Goal: Transaction & Acquisition: Purchase product/service

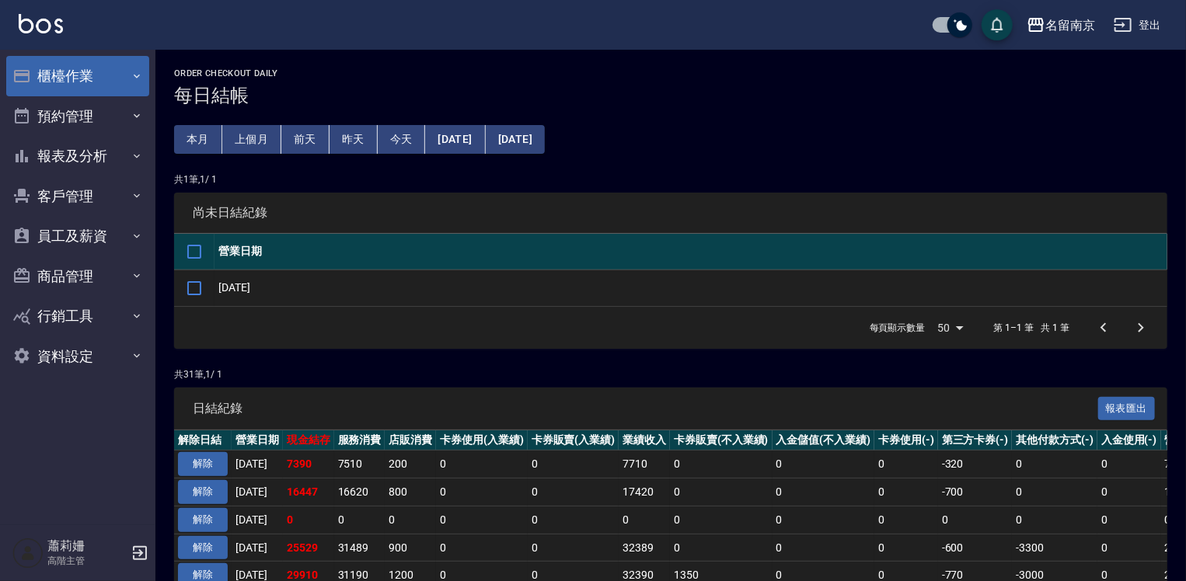
click at [67, 65] on button "櫃檯作業" at bounding box center [77, 76] width 143 height 40
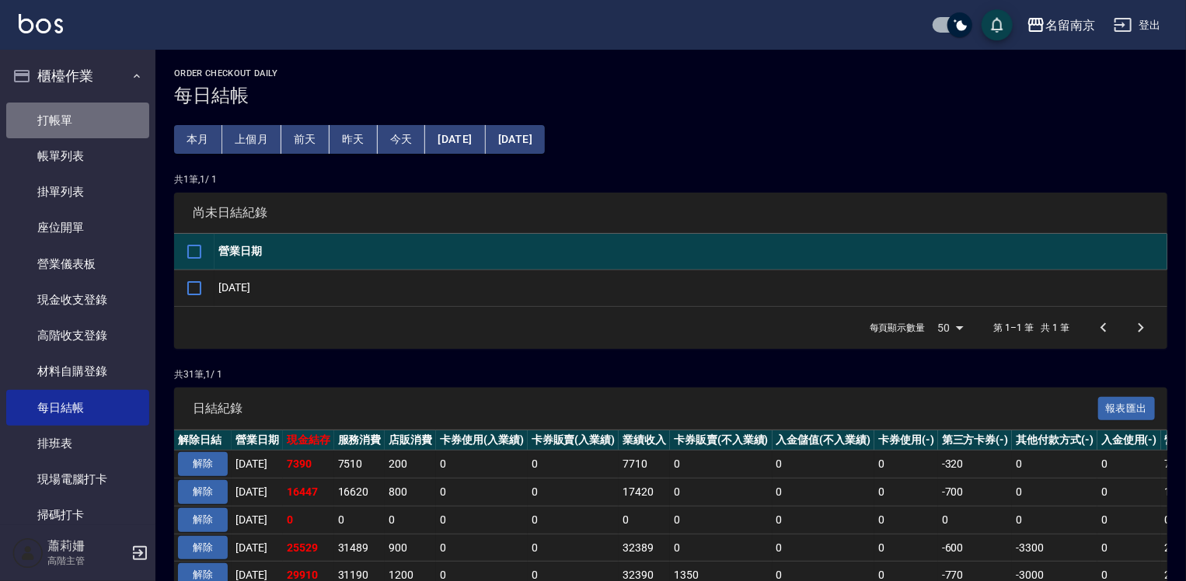
drag, startPoint x: 82, startPoint y: 120, endPoint x: 556, endPoint y: 127, distance: 474.0
click at [82, 120] on link "打帳單" at bounding box center [77, 121] width 143 height 36
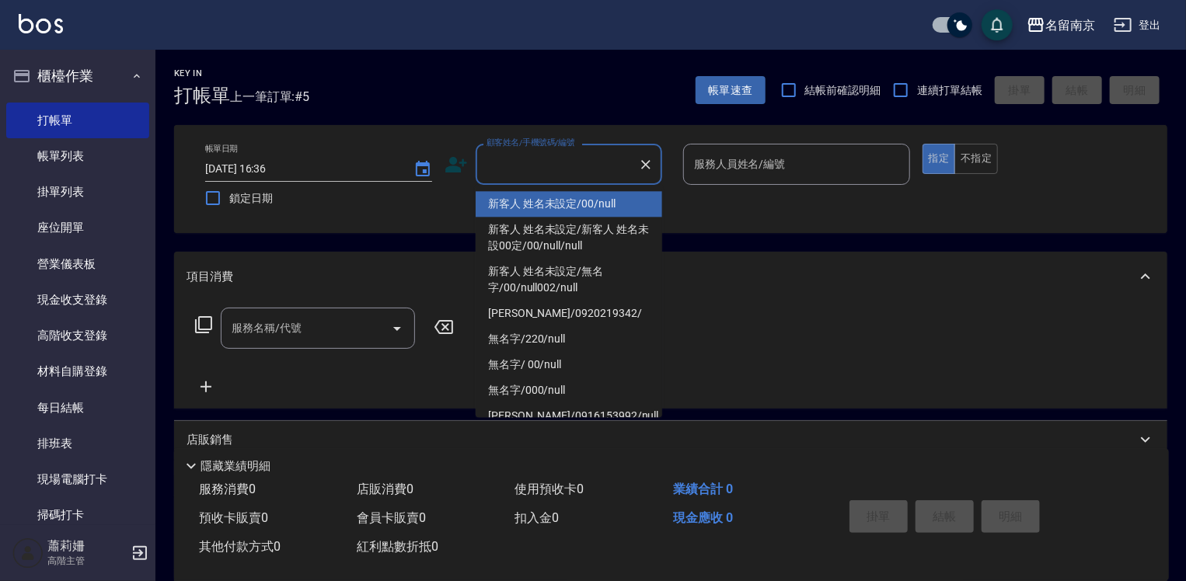
click at [554, 163] on input "顧客姓名/手機號碼/編號" at bounding box center [557, 164] width 149 height 27
type input "新客人 姓名未設定/00/null"
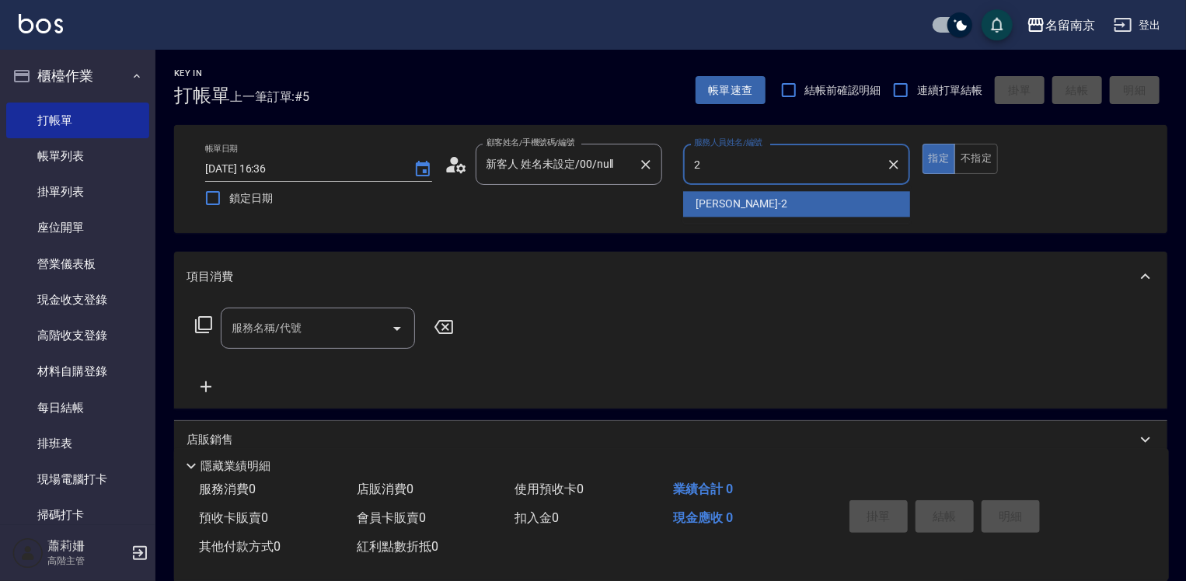
type input "2"
type button "true"
type input "[PERSON_NAME]-2"
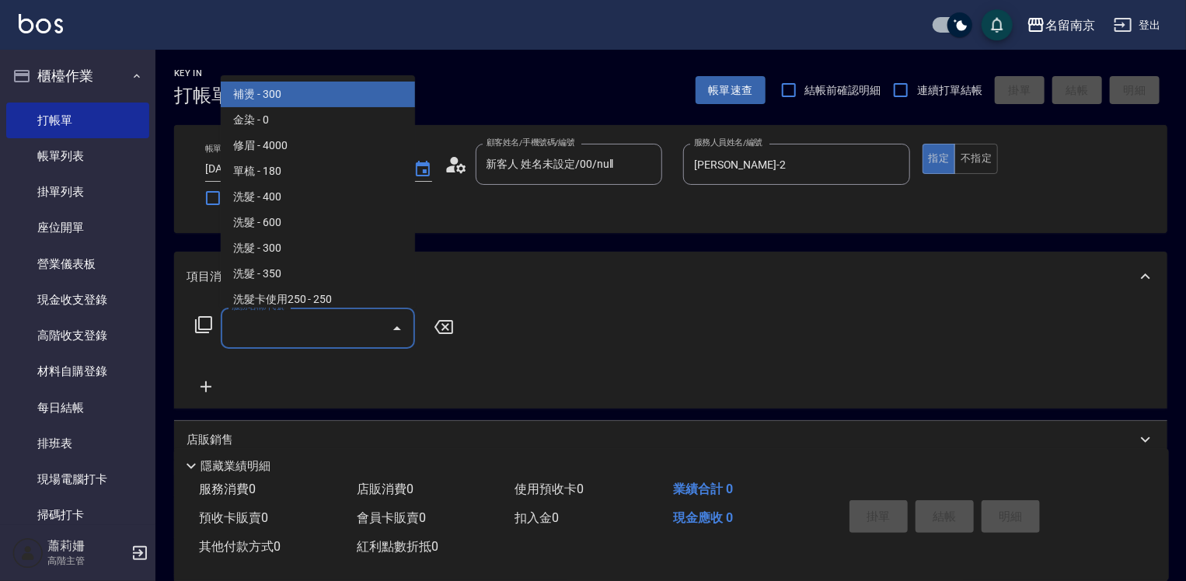
click at [270, 316] on input "服務名稱/代號" at bounding box center [306, 328] width 157 height 27
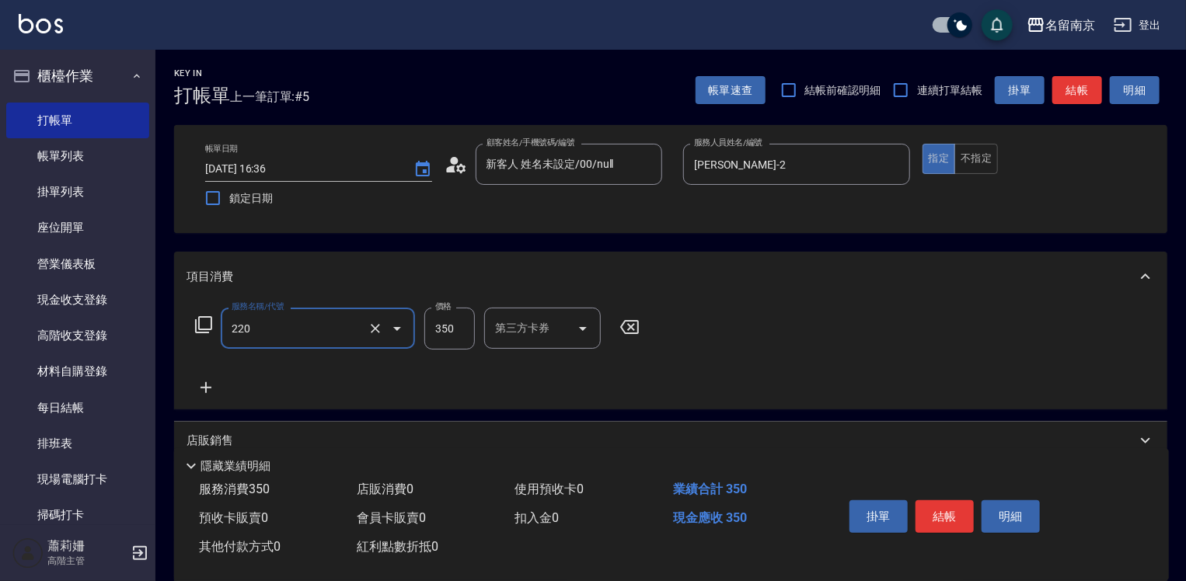
type input "洗髮(220)"
type input "350"
type input "[PERSON_NAME]-2"
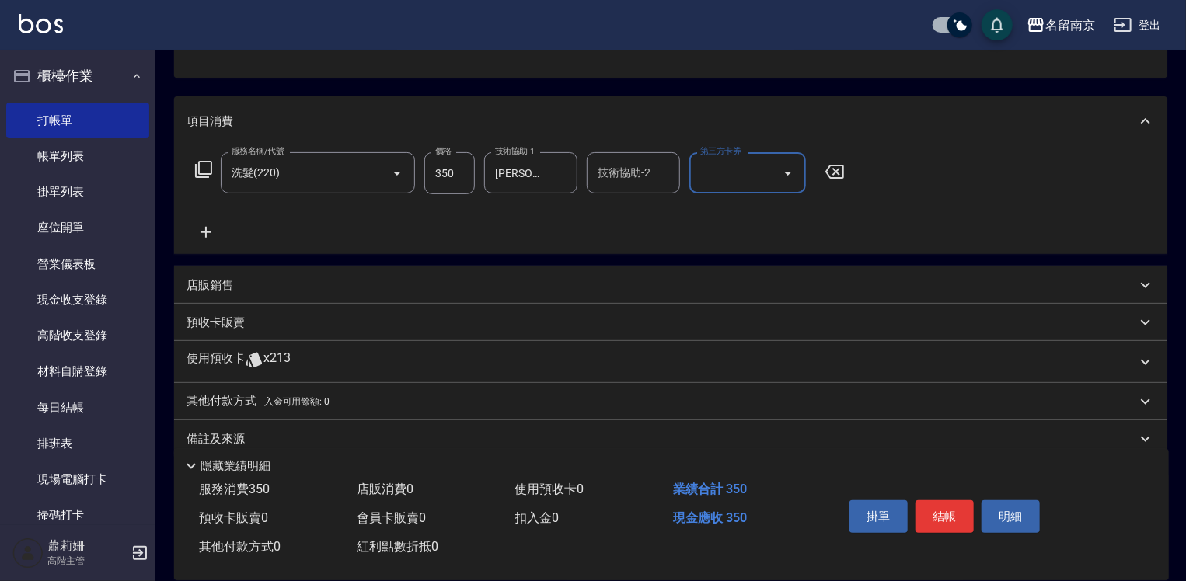
click at [194, 278] on p "店販銷售" at bounding box center [209, 285] width 47 height 16
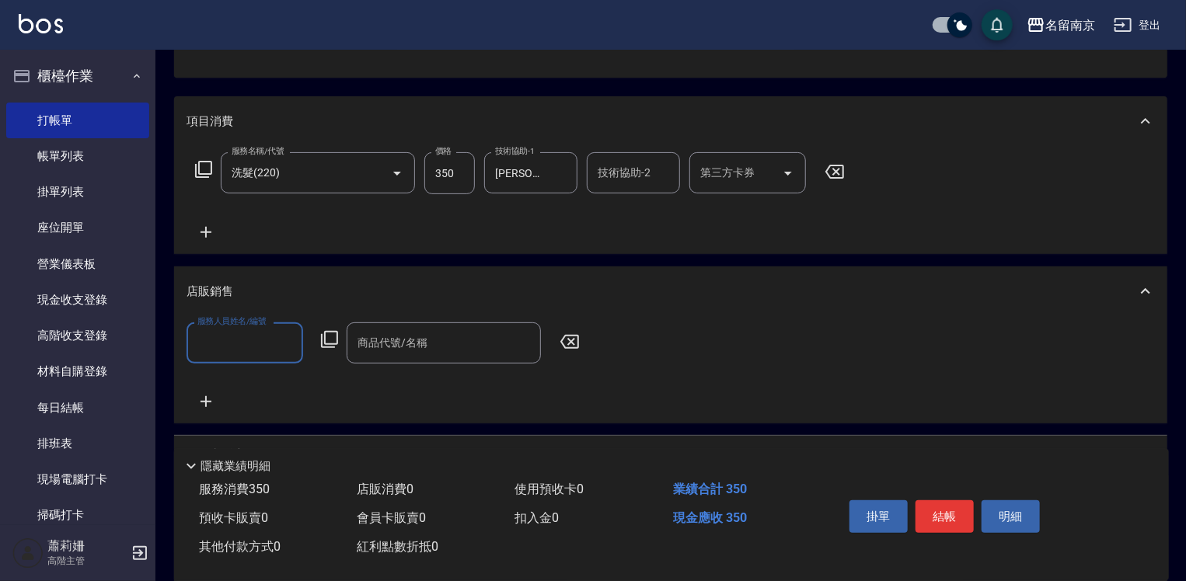
scroll to position [0, 0]
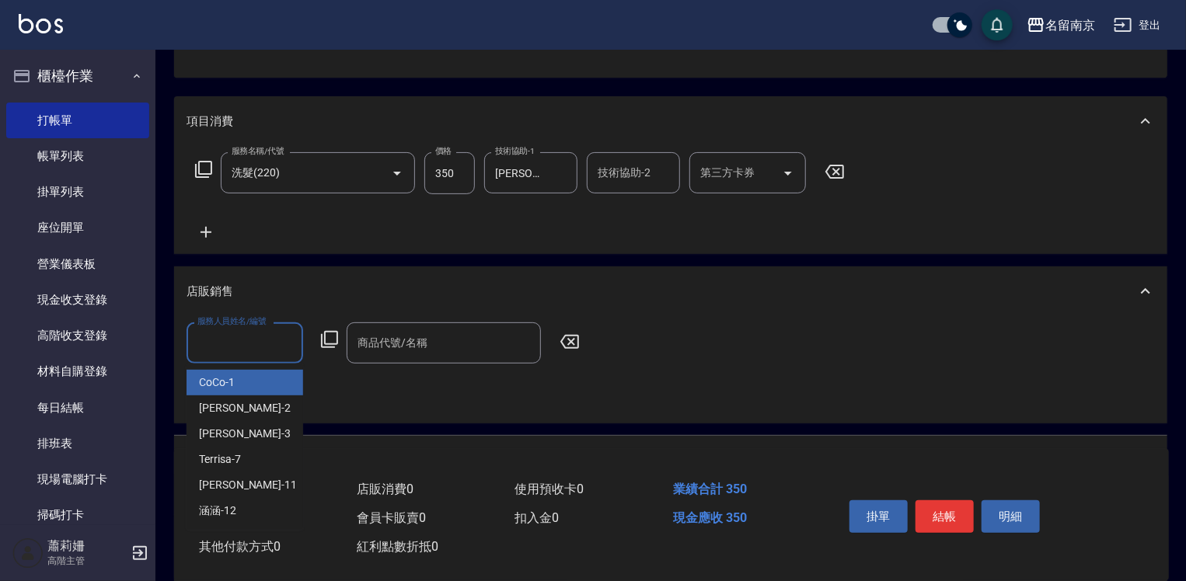
click at [233, 337] on input "服務人員姓名/編號" at bounding box center [244, 342] width 103 height 27
click at [274, 404] on div "[PERSON_NAME] -2" at bounding box center [244, 409] width 117 height 26
type input "[PERSON_NAME]-2"
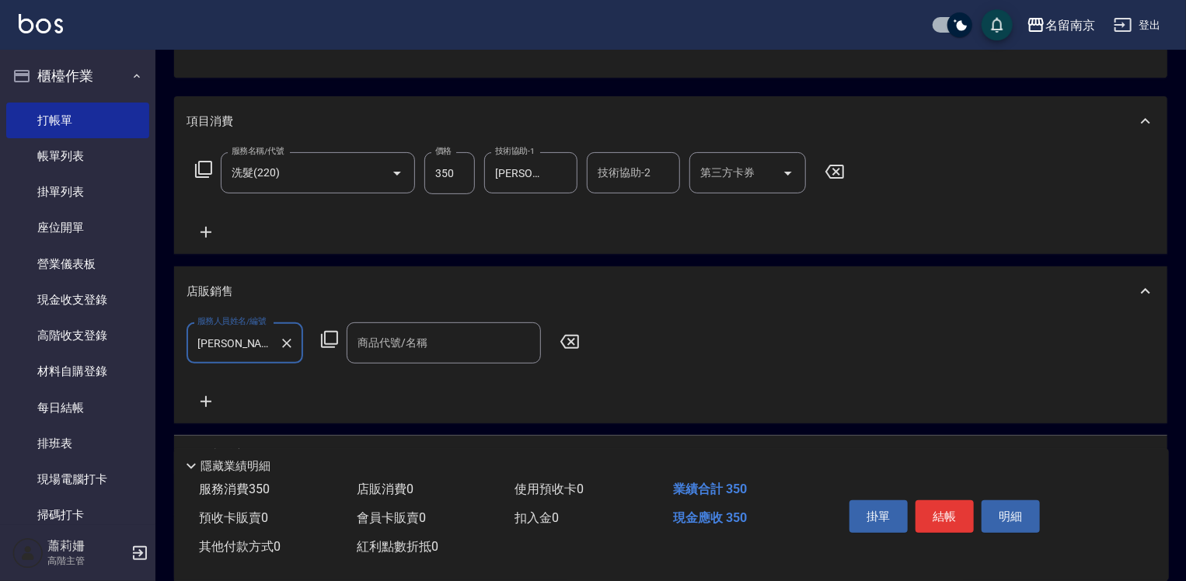
click at [331, 336] on icon at bounding box center [329, 339] width 19 height 19
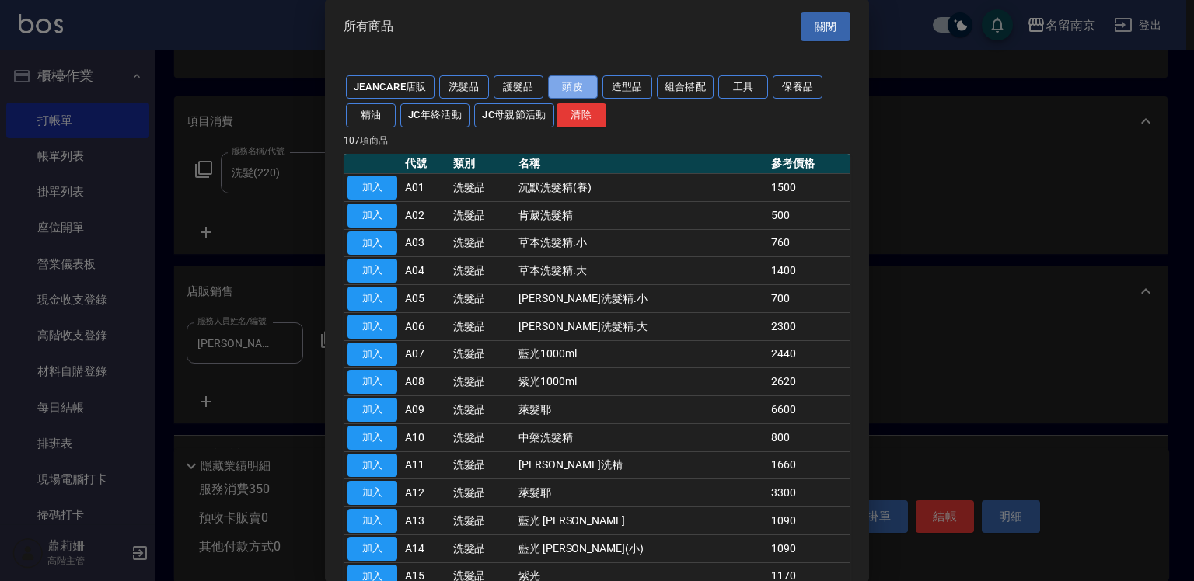
click at [581, 89] on button "頭皮" at bounding box center [573, 87] width 50 height 24
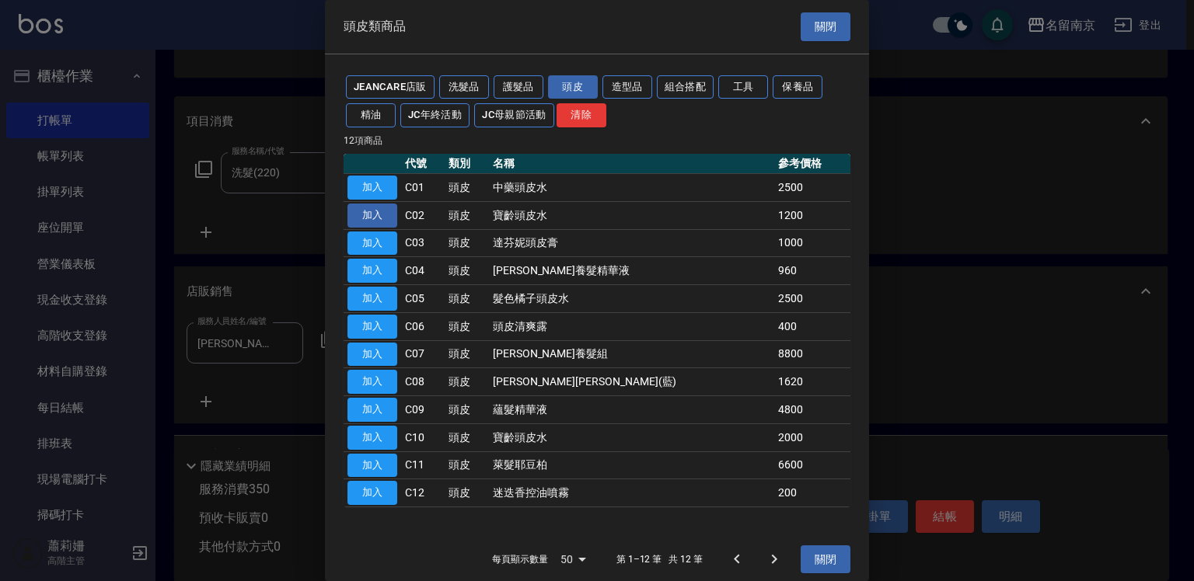
click at [383, 216] on button "加入" at bounding box center [372, 216] width 50 height 24
type input "寶齡頭皮水"
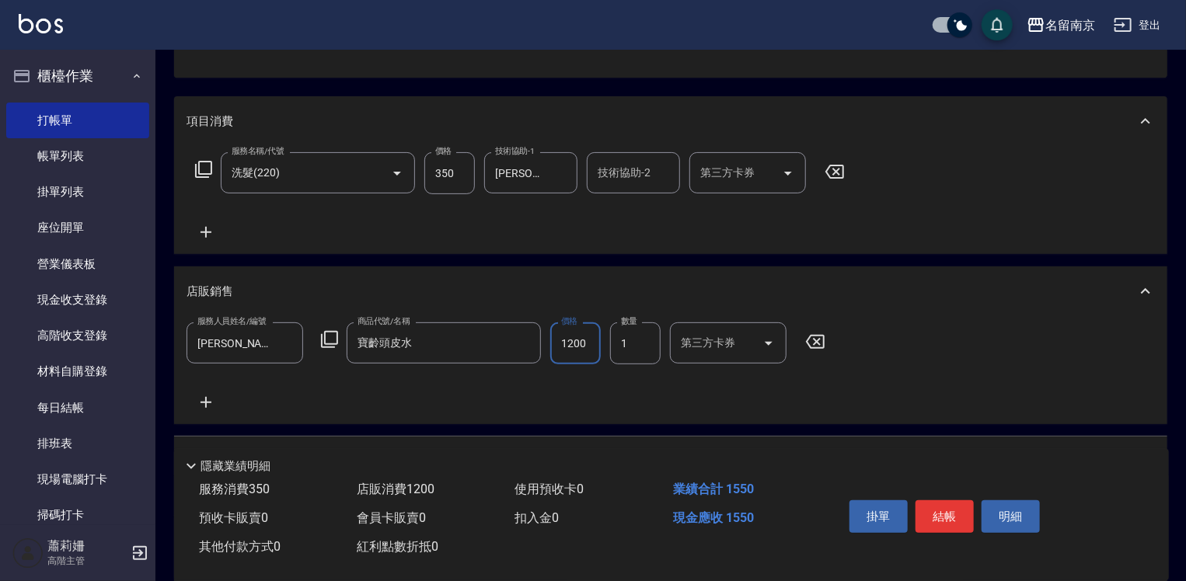
click at [584, 351] on input "1200" at bounding box center [575, 343] width 51 height 42
type input "1000"
click at [207, 398] on icon at bounding box center [205, 402] width 39 height 19
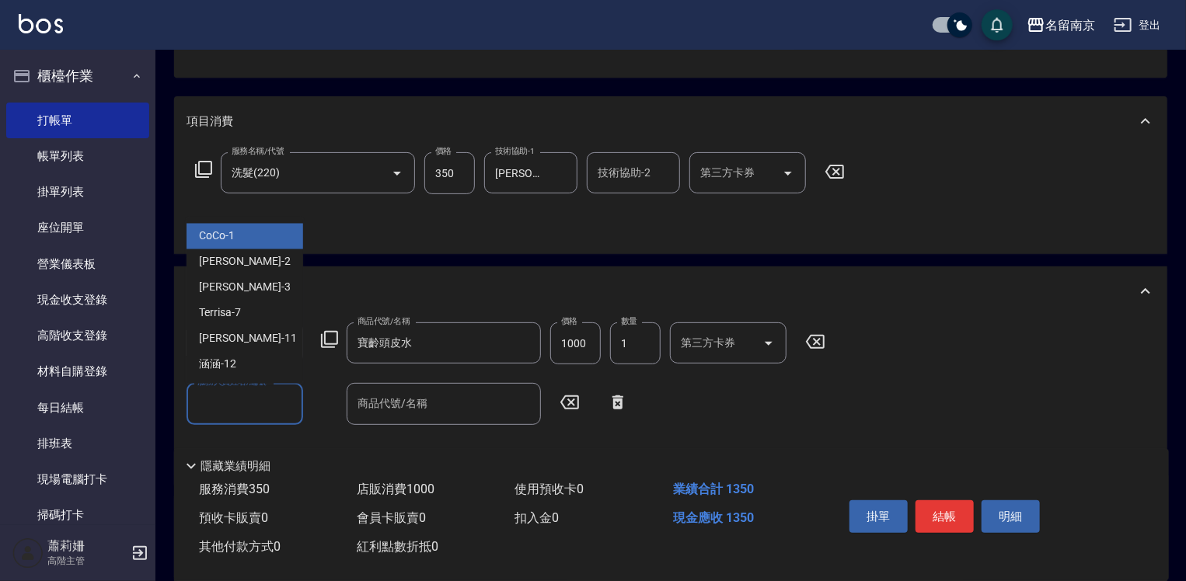
click at [236, 399] on input "服務人員姓名/編號" at bounding box center [244, 403] width 103 height 27
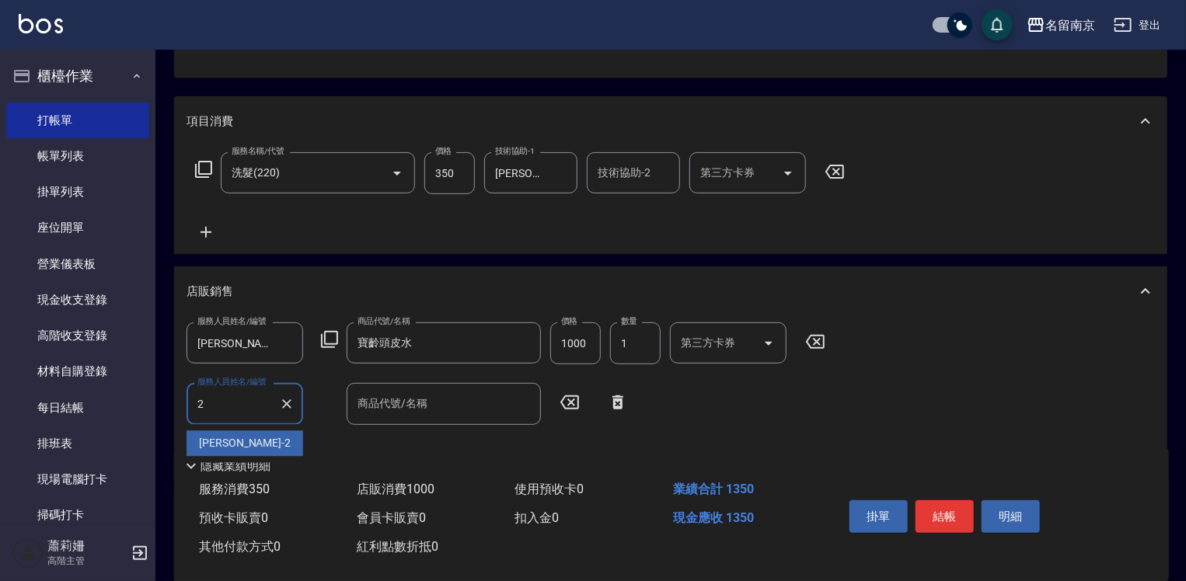
type input "[PERSON_NAME]-2"
click at [333, 338] on icon at bounding box center [329, 339] width 19 height 19
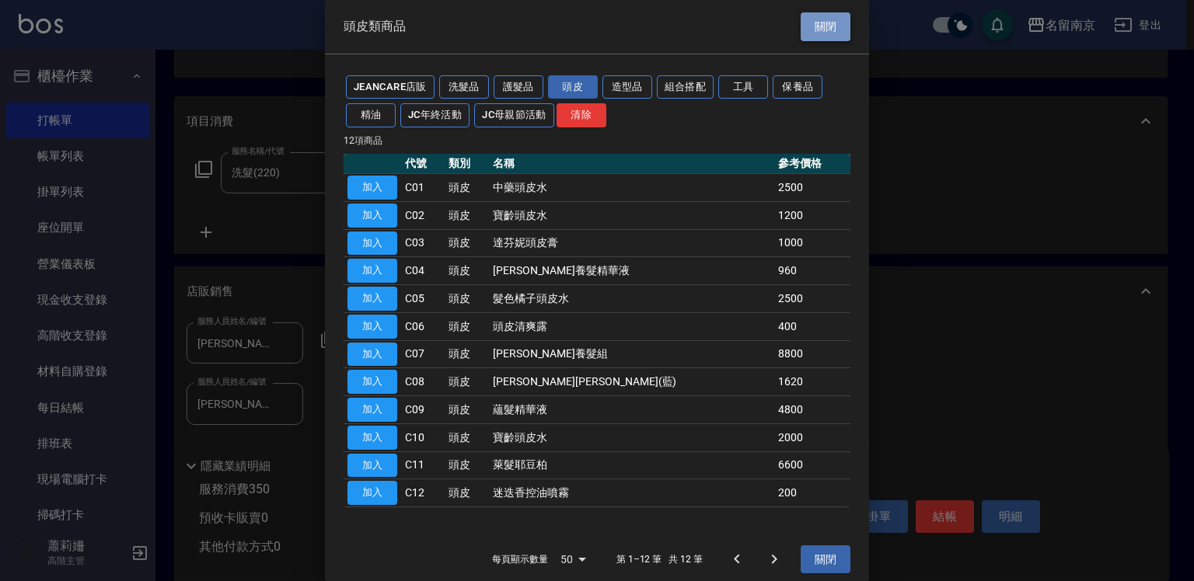
click at [810, 27] on button "關閉" at bounding box center [825, 26] width 50 height 29
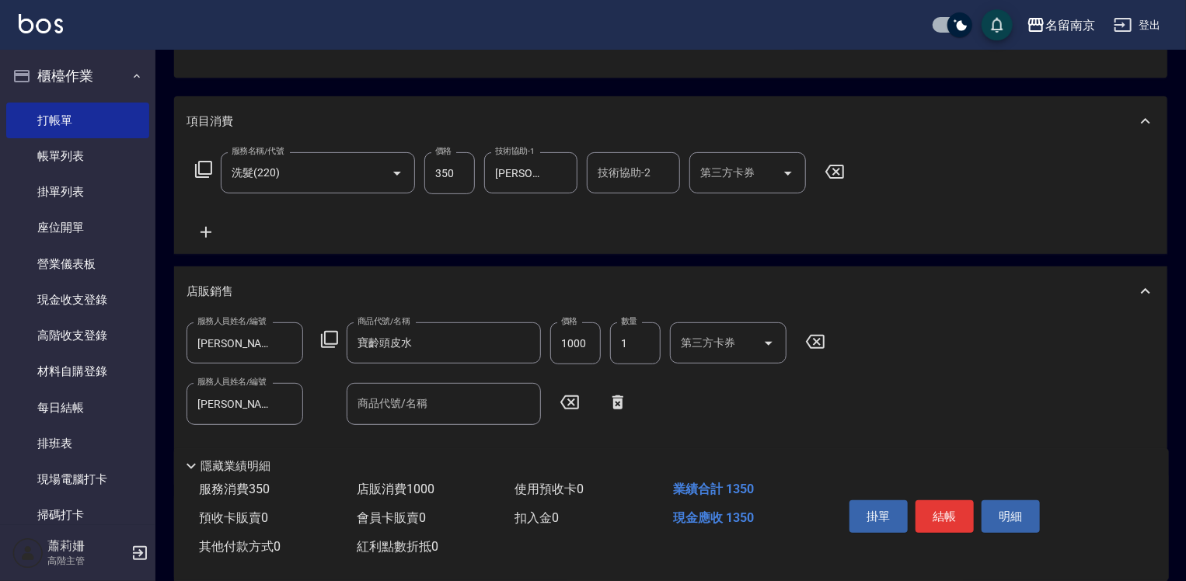
click at [619, 402] on icon at bounding box center [617, 402] width 39 height 19
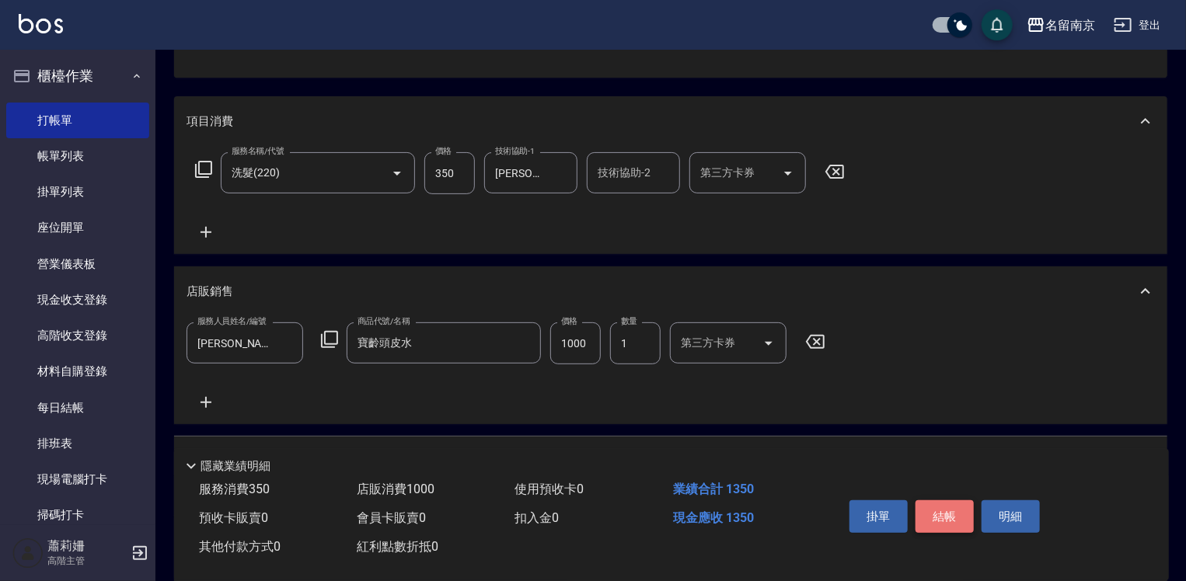
click at [960, 511] on button "結帳" at bounding box center [944, 516] width 58 height 33
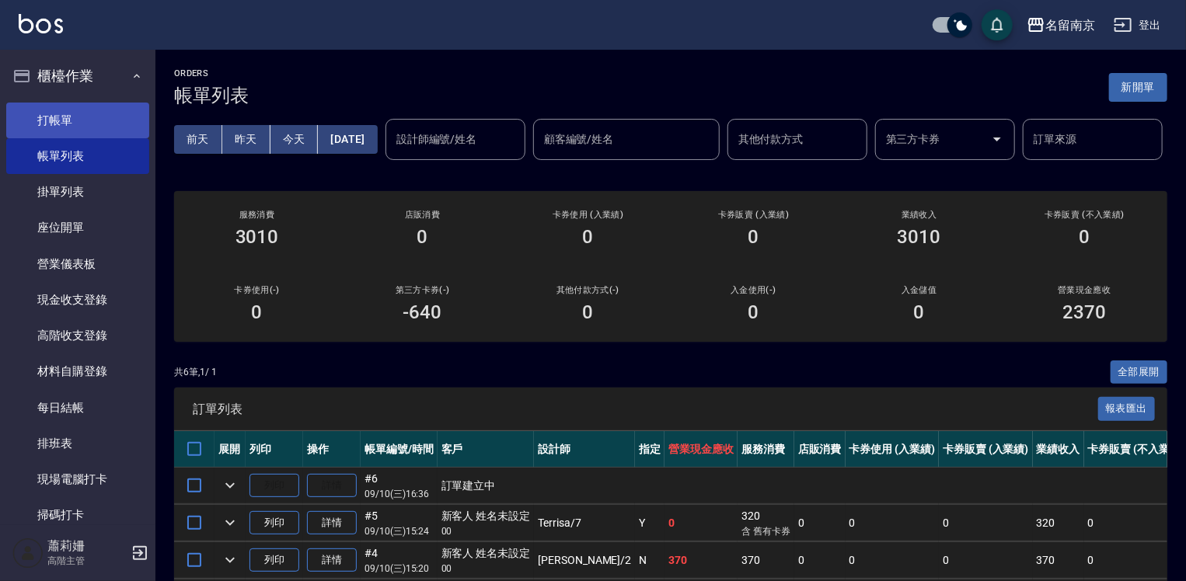
click at [124, 115] on link "打帳單" at bounding box center [77, 121] width 143 height 36
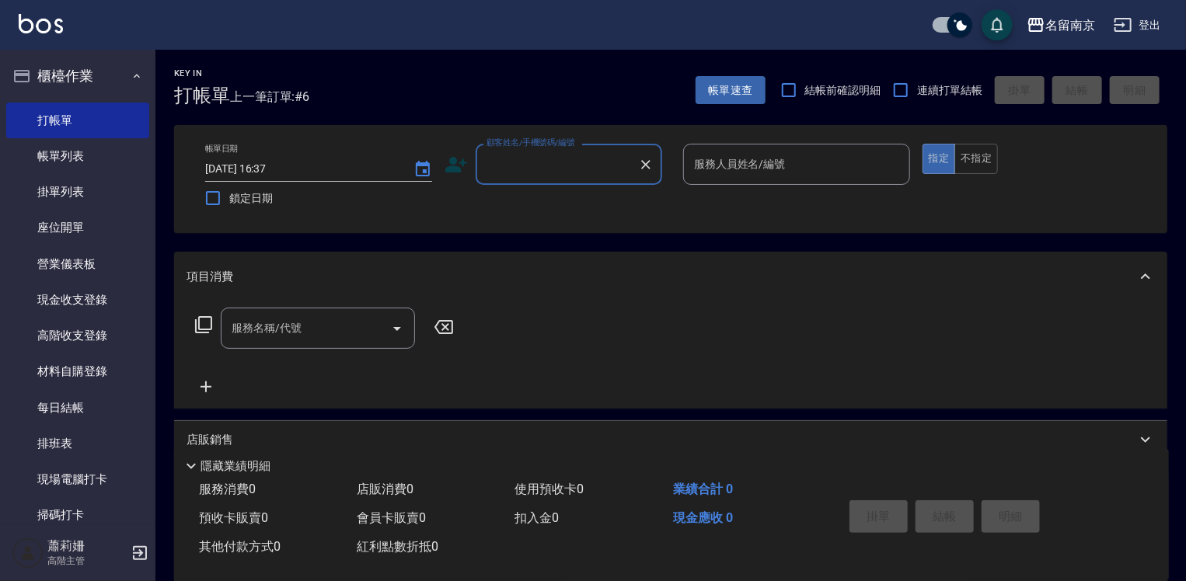
click at [543, 142] on label "顧客姓名/手機號碼/編號" at bounding box center [530, 143] width 89 height 12
click at [543, 151] on input "顧客姓名/手機號碼/編號" at bounding box center [557, 164] width 149 height 27
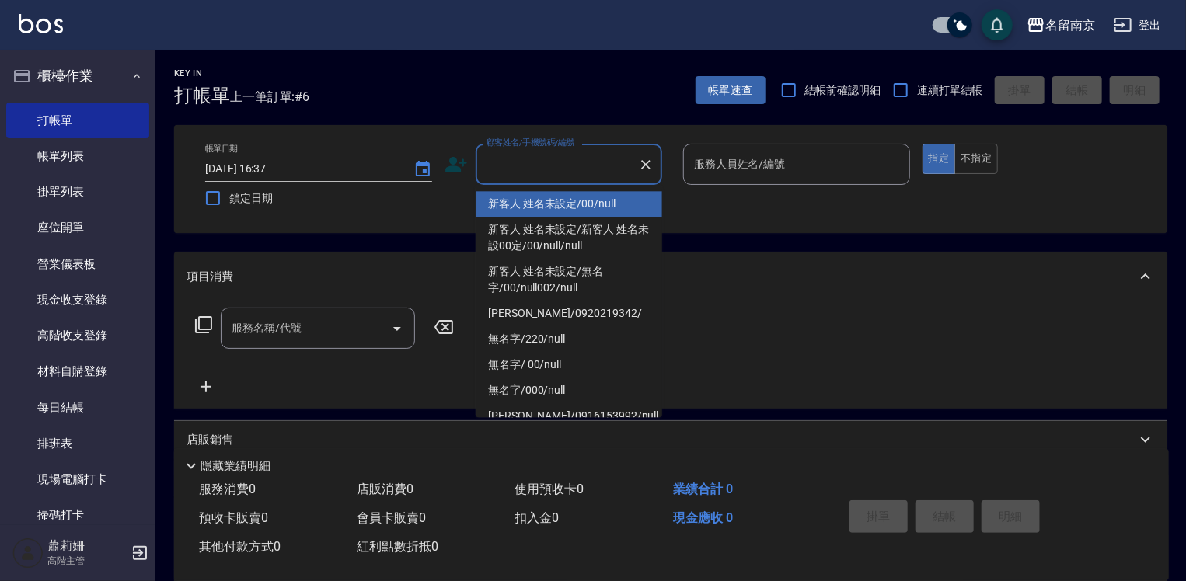
click at [577, 166] on input "顧客姓名/手機號碼/編號" at bounding box center [557, 164] width 149 height 27
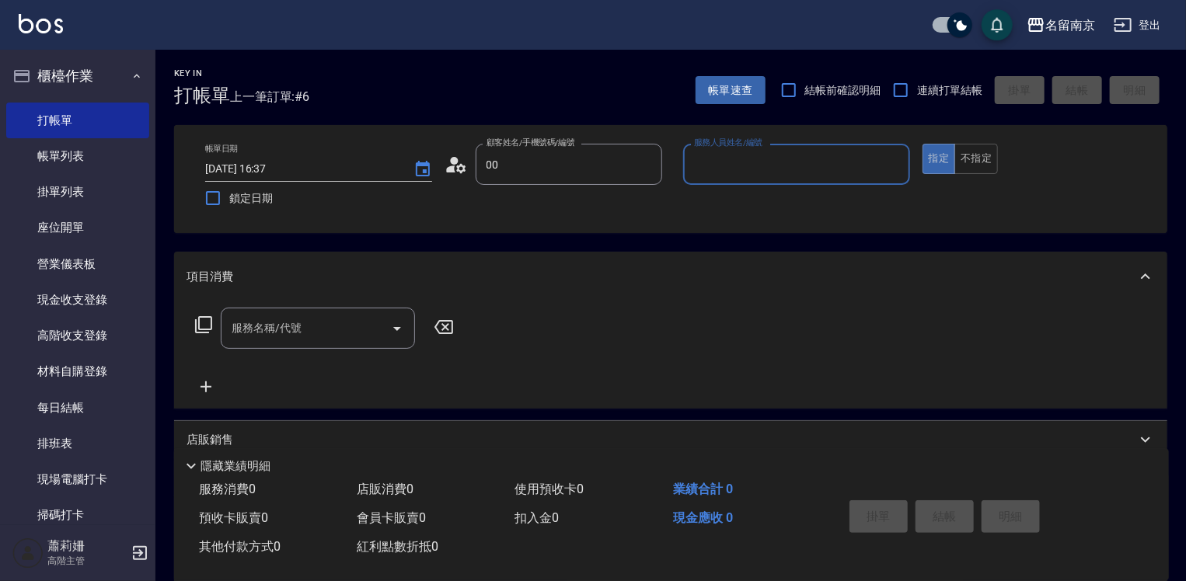
type input "新客人 姓名未設定/00/null"
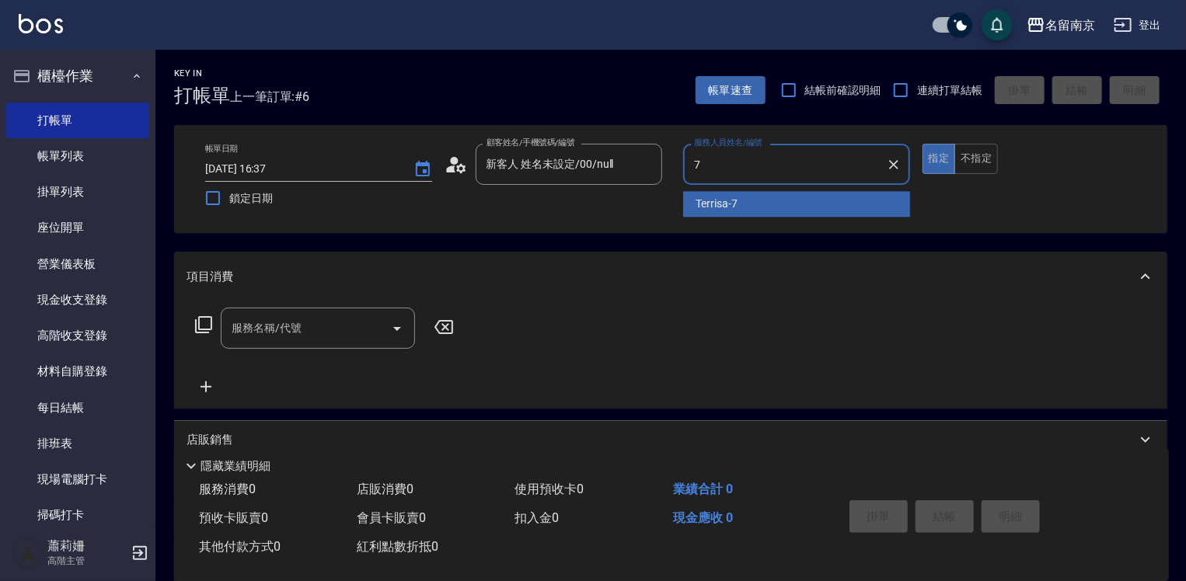
type input "Terrisa-7"
type button "true"
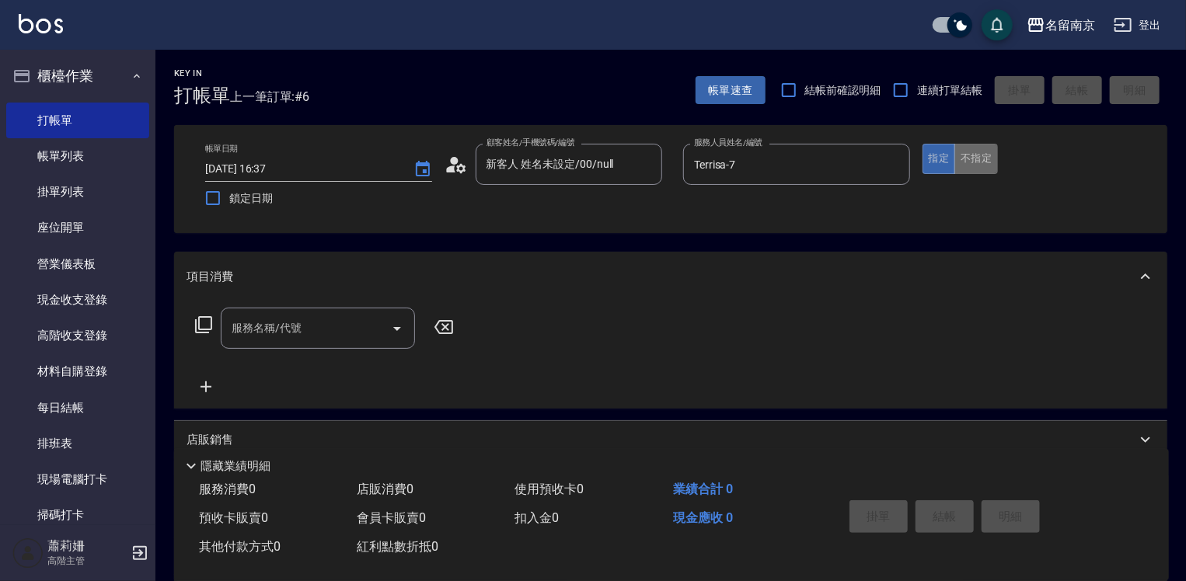
click at [991, 159] on button "不指定" at bounding box center [976, 159] width 44 height 30
drag, startPoint x: 329, startPoint y: 333, endPoint x: 490, endPoint y: 350, distance: 161.7
click at [329, 333] on input "服務名稱/代號" at bounding box center [306, 328] width 157 height 27
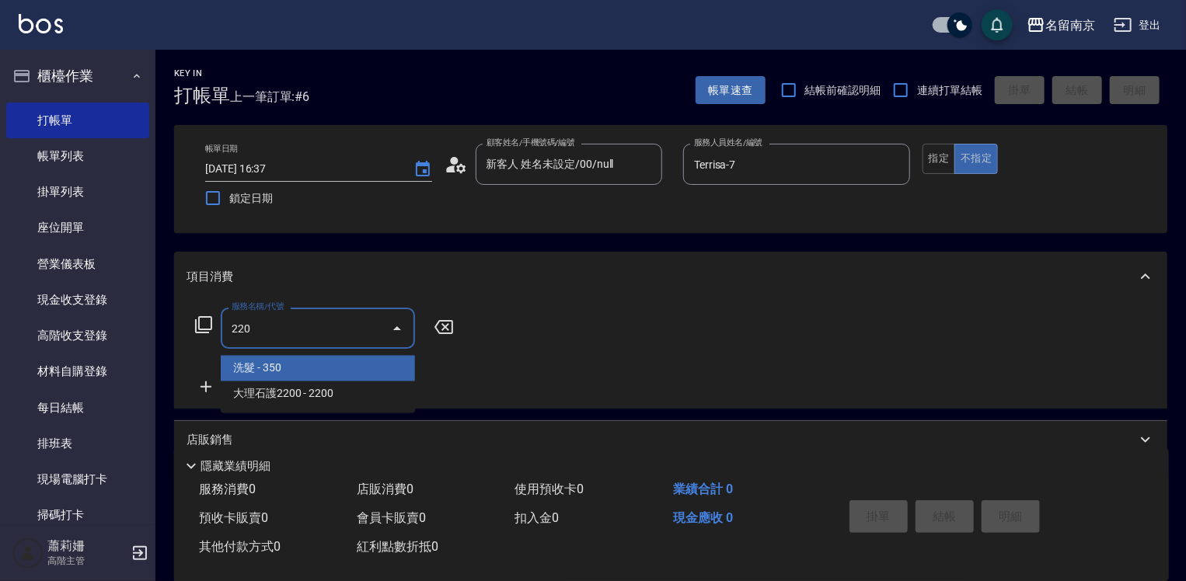
type input "洗髮(220)"
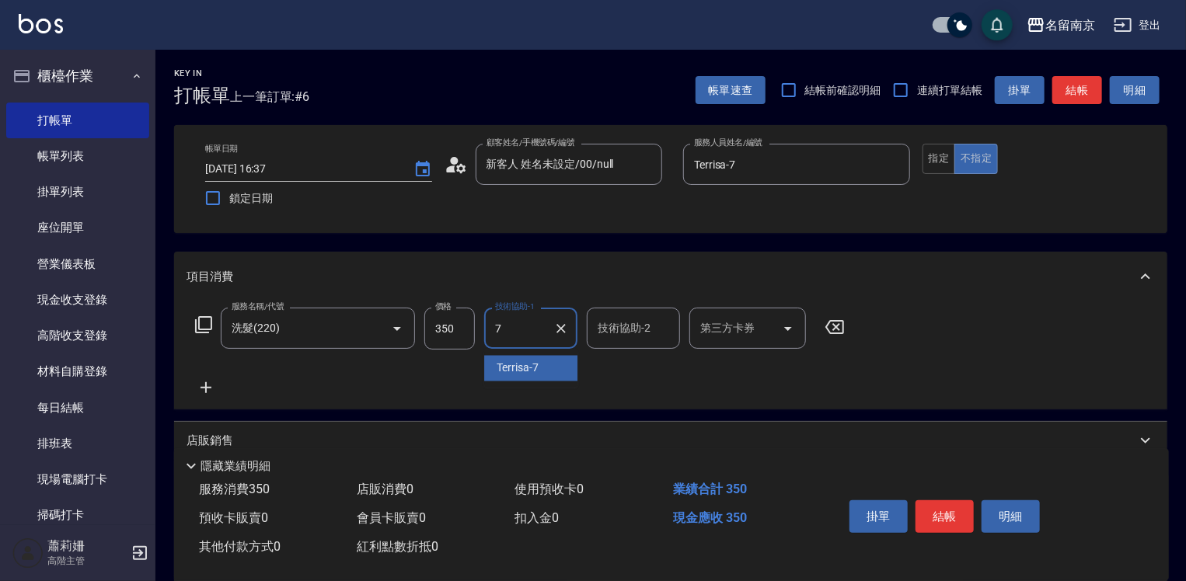
type input "Terrisa-7"
drag, startPoint x: 935, startPoint y: 152, endPoint x: 839, endPoint y: 199, distance: 106.3
click at [935, 152] on button "指定" at bounding box center [938, 159] width 33 height 30
click at [206, 386] on icon at bounding box center [205, 387] width 11 height 11
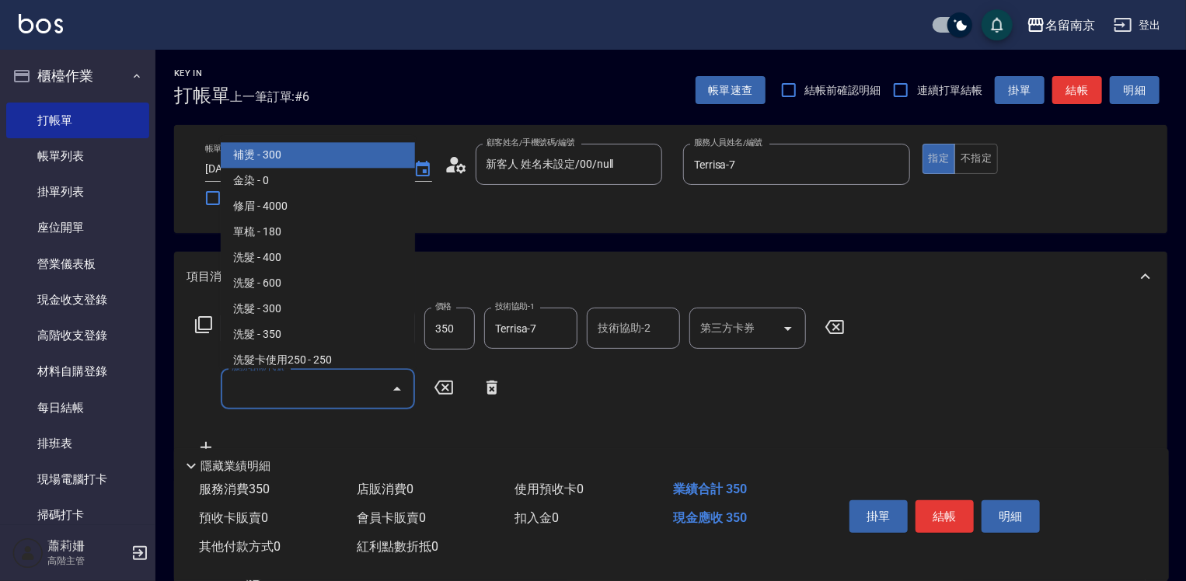
click at [241, 389] on input "服務名稱/代號" at bounding box center [306, 388] width 157 height 27
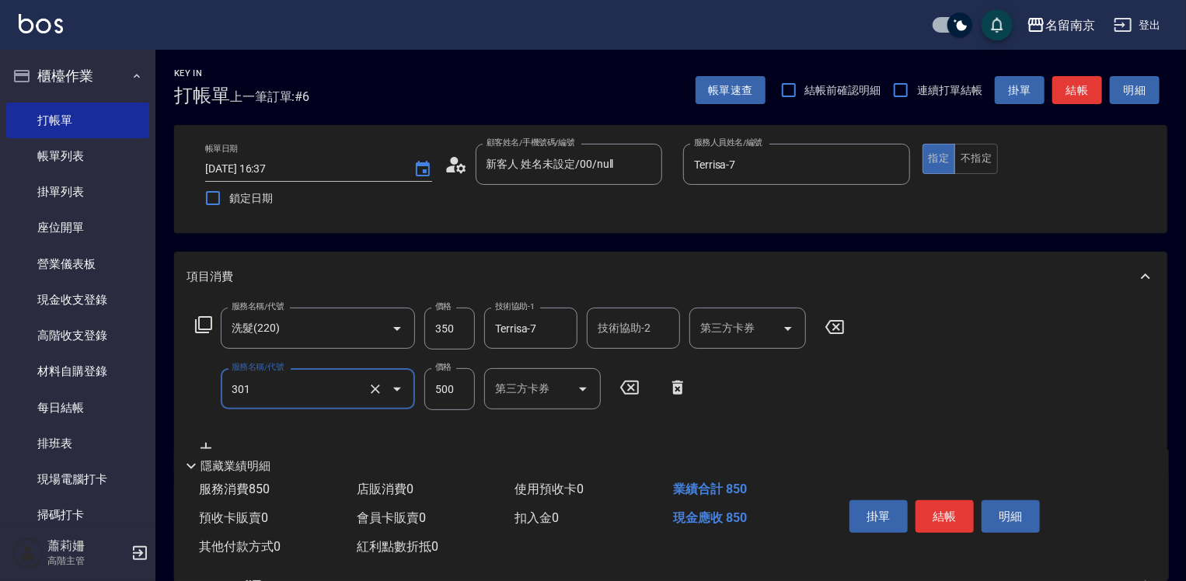
type input "剪髮(301)"
type input "650"
click at [962, 519] on button "結帳" at bounding box center [944, 516] width 58 height 33
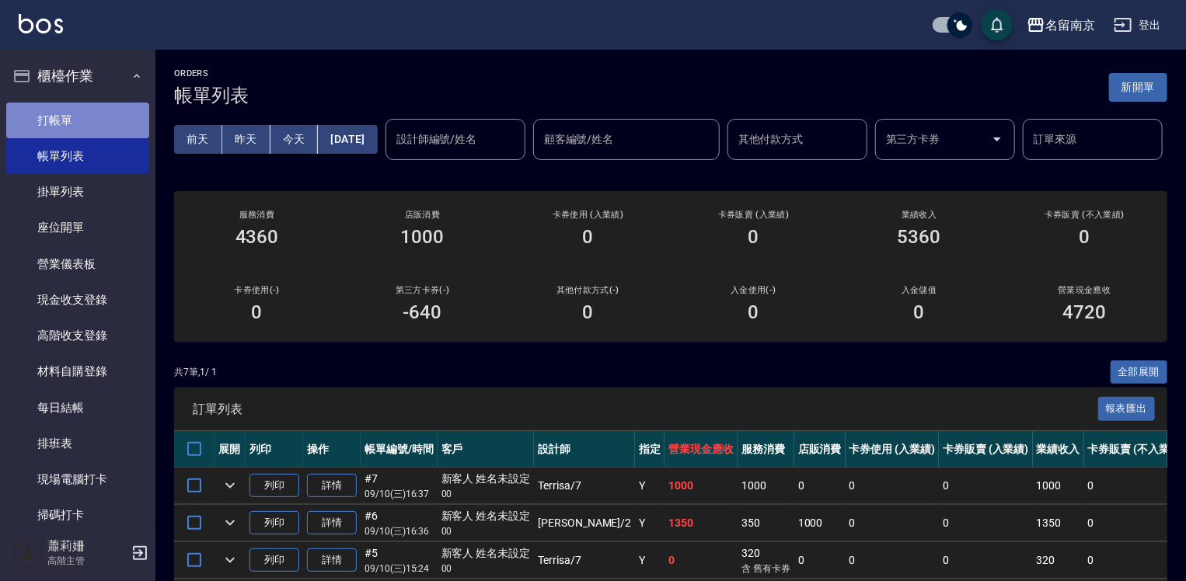
click at [84, 122] on link "打帳單" at bounding box center [77, 121] width 143 height 36
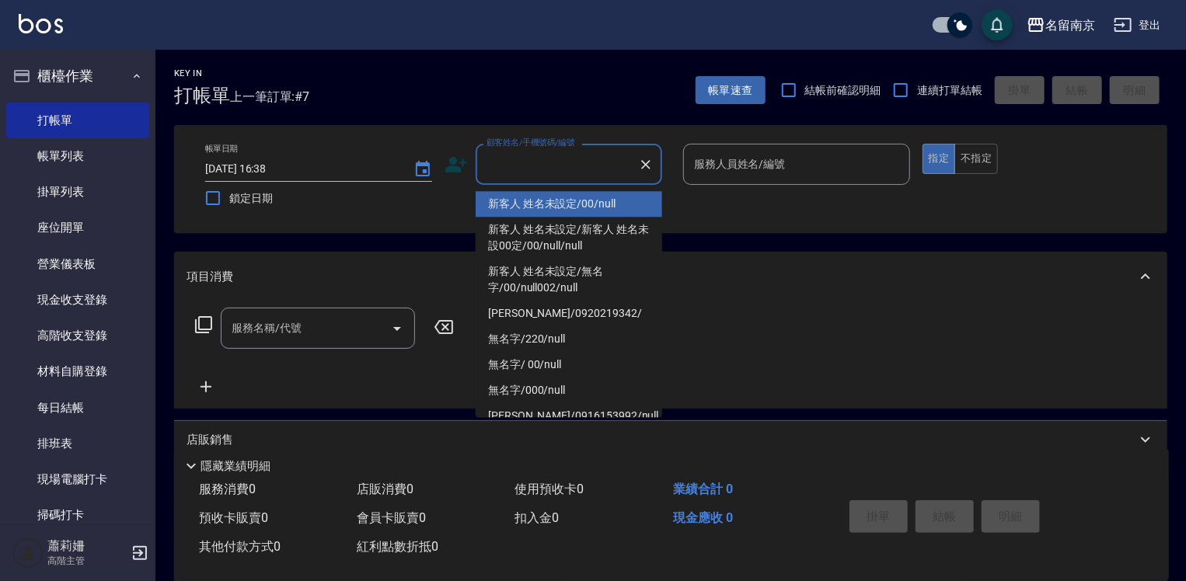
click at [607, 166] on input "顧客姓名/手機號碼/編號" at bounding box center [557, 164] width 149 height 27
type input "新客人 姓名未設定/00/null"
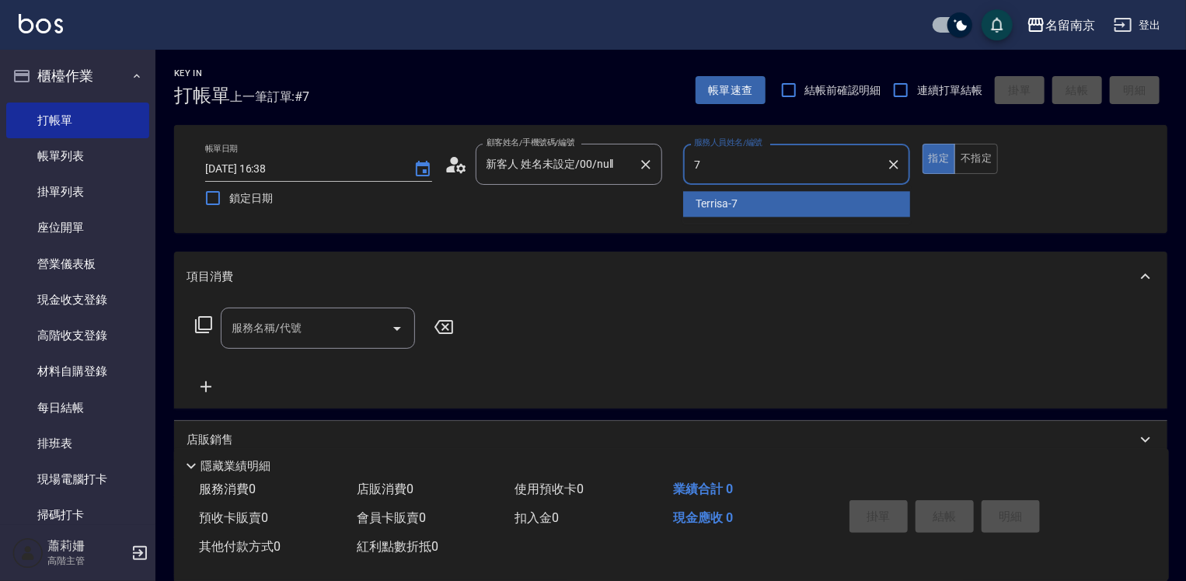
type input "7"
type button "true"
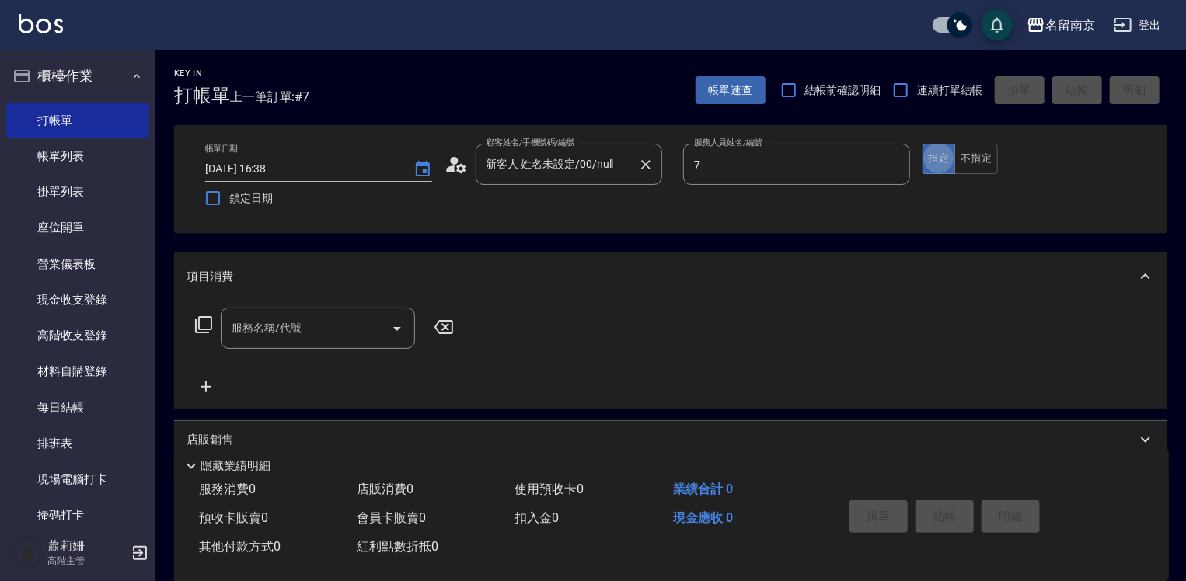
type input "Terrisa-7"
click at [964, 159] on button "不指定" at bounding box center [976, 159] width 44 height 30
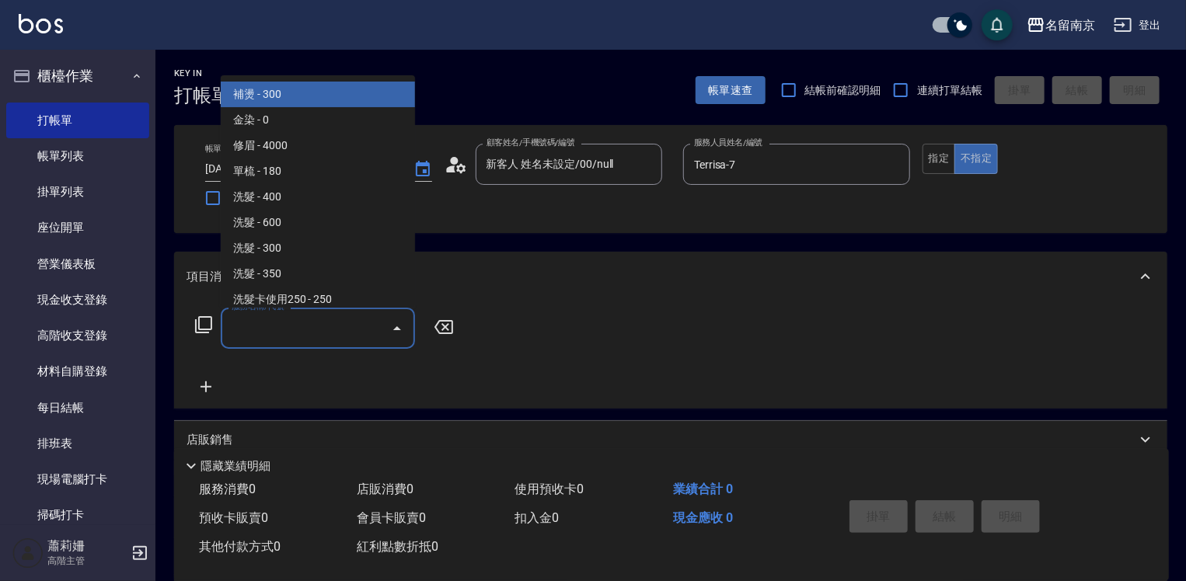
click at [255, 330] on input "服務名稱/代號" at bounding box center [306, 328] width 157 height 27
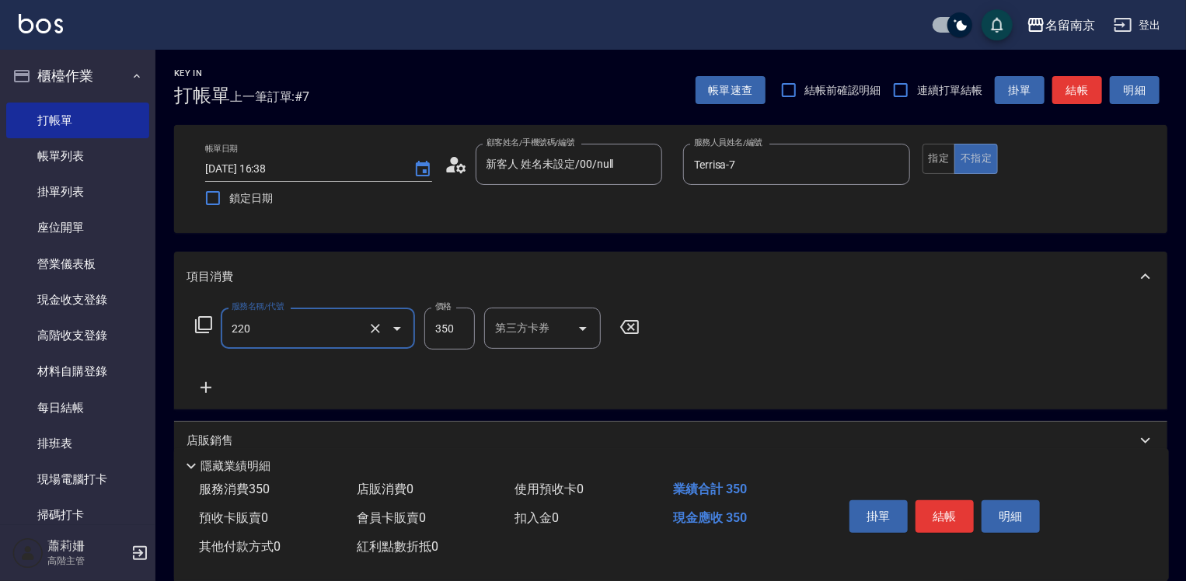
type input "洗髮(220)"
type input "370"
type input "Terrisa-7"
click at [204, 379] on icon at bounding box center [205, 387] width 39 height 19
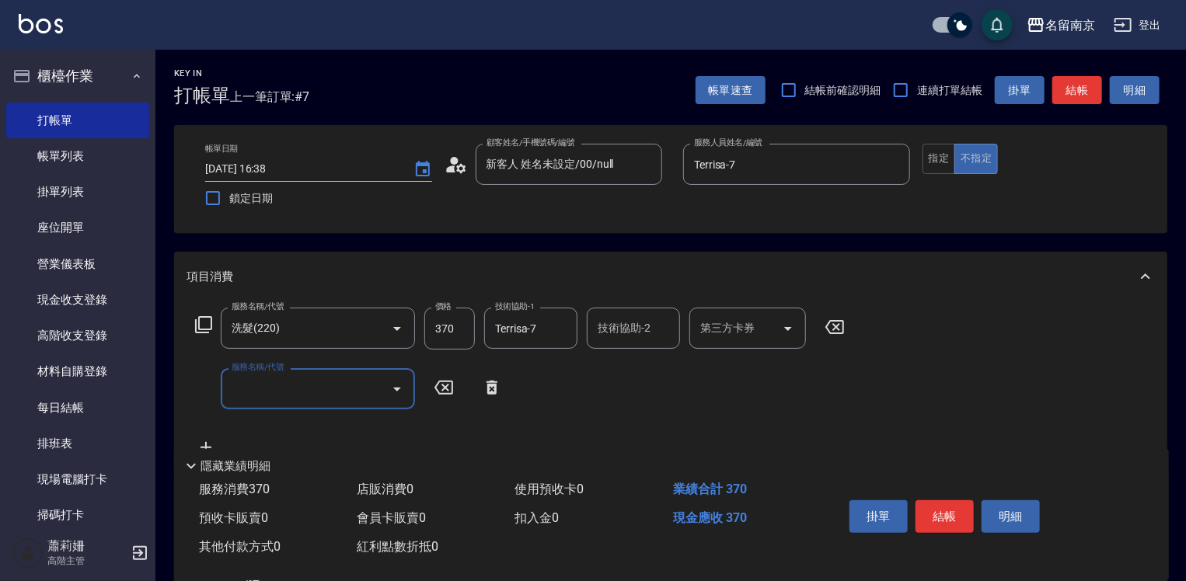
click at [249, 385] on input "服務名稱/代號" at bounding box center [306, 388] width 157 height 27
type input "剪髮(301)"
click at [444, 389] on input "500" at bounding box center [449, 389] width 51 height 42
type input "650"
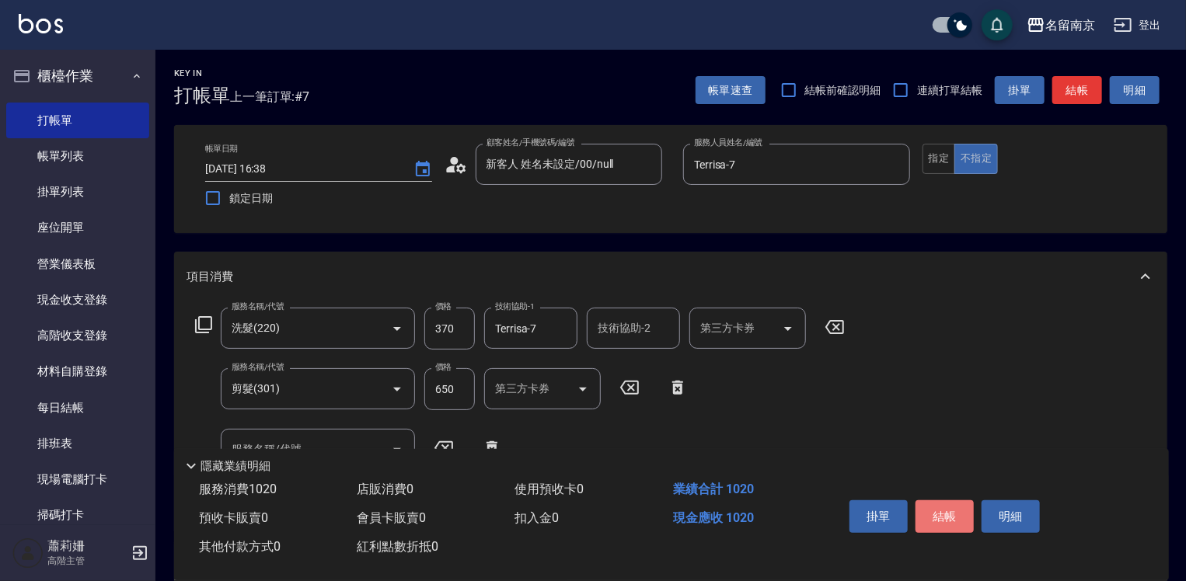
click at [959, 512] on button "結帳" at bounding box center [944, 516] width 58 height 33
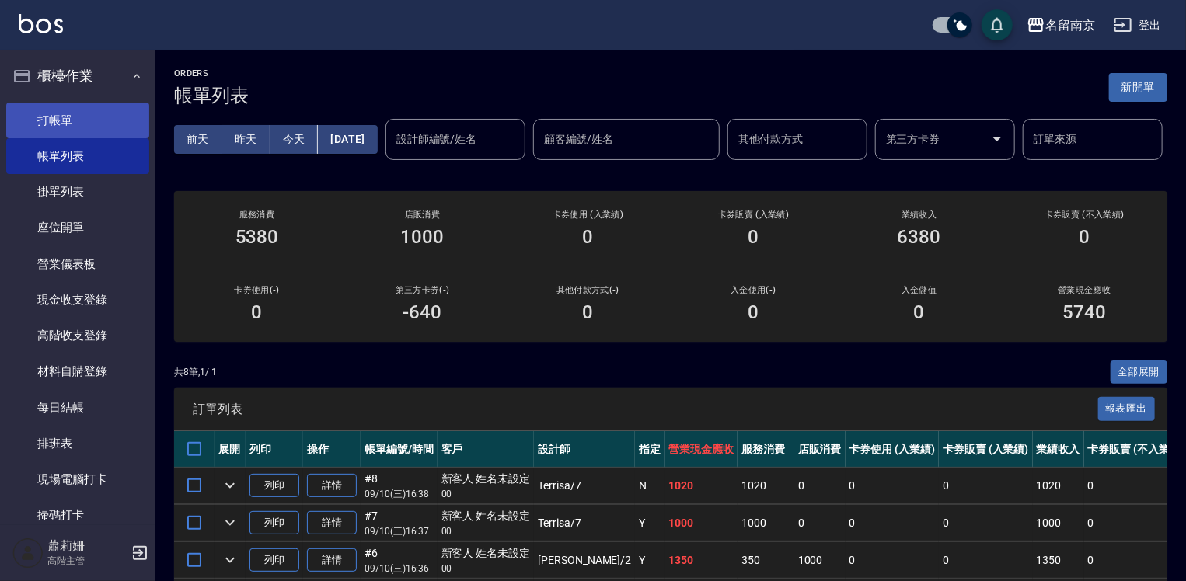
drag, startPoint x: 34, startPoint y: 117, endPoint x: 199, endPoint y: 146, distance: 167.2
click at [36, 117] on link "打帳單" at bounding box center [77, 121] width 143 height 36
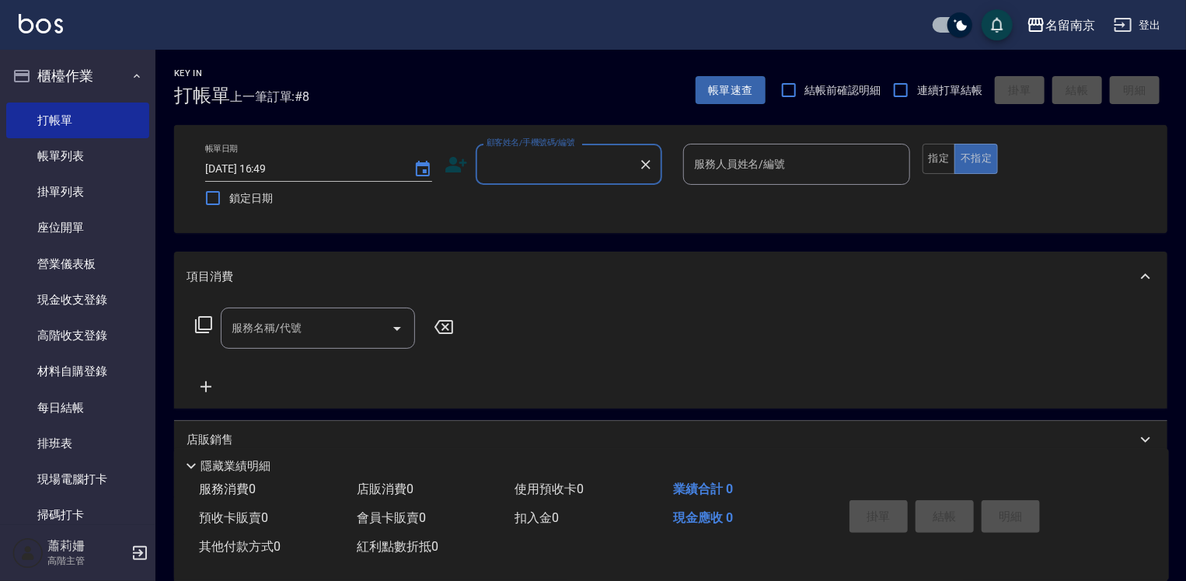
click at [536, 171] on input "顧客姓名/手機號碼/編號" at bounding box center [557, 164] width 149 height 27
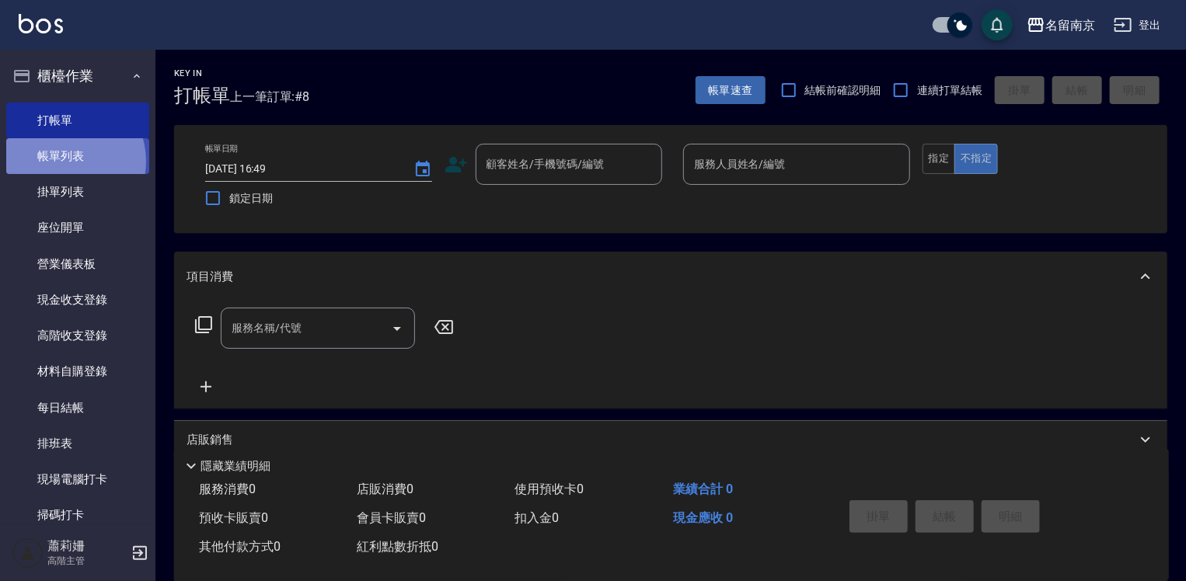
click at [62, 162] on link "帳單列表" at bounding box center [77, 156] width 143 height 36
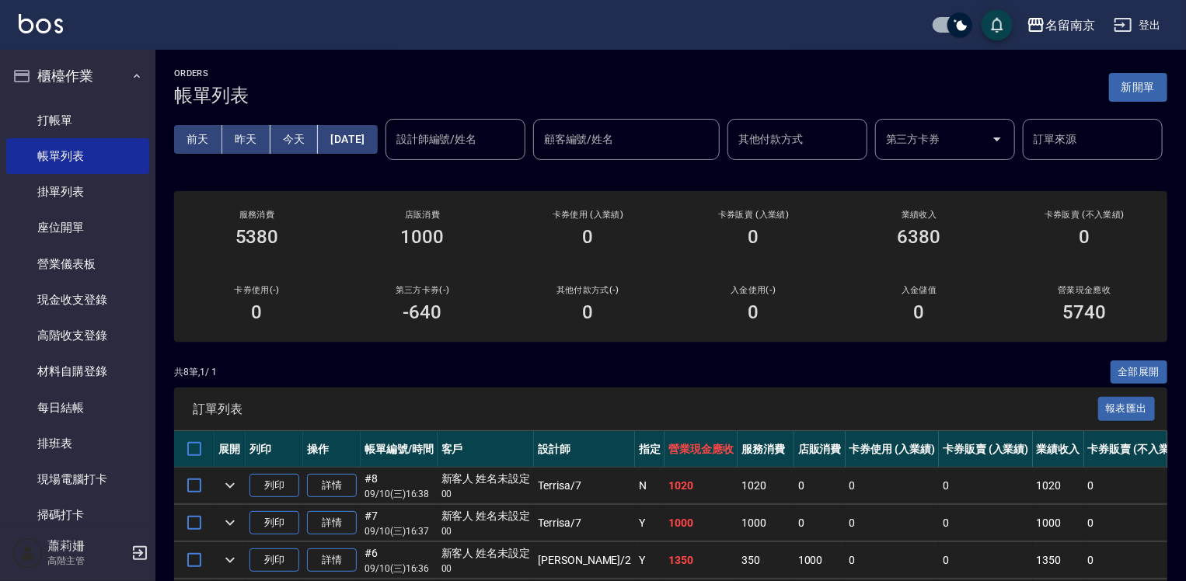
click at [538, 127] on div "[DATE] [DATE] [DATE] [DATE] 設計師編號/姓名 設計師編號/姓名 顧客編號/姓名 顧客編號/姓名 其他付款方式 其他付款方式 第三方…" at bounding box center [670, 139] width 993 height 66
